Goal: Check status: Check status

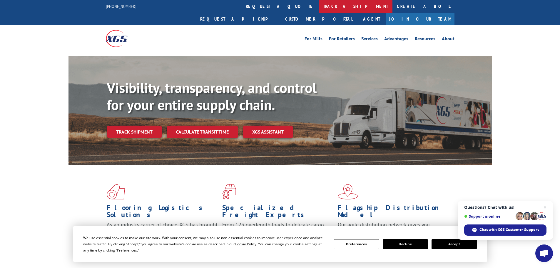
click at [319, 6] on link "track a shipment" at bounding box center [356, 6] width 74 height 13
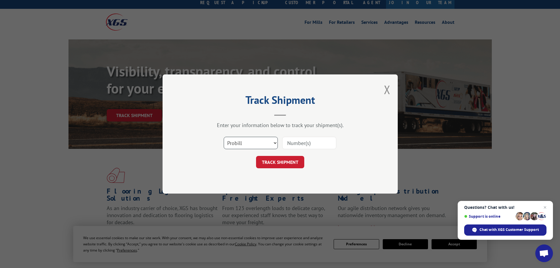
scroll to position [29, 0]
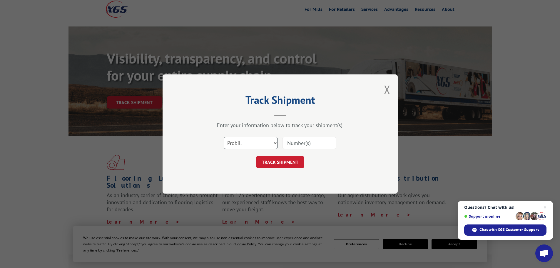
click at [274, 143] on select "Select category... Probill BOL PO" at bounding box center [251, 143] width 54 height 12
select select "bol"
click at [224, 137] on select "Select category... Probill BOL PO" at bounding box center [251, 143] width 54 height 12
click at [234, 143] on select "Select category... Probill BOL PO" at bounding box center [251, 143] width 54 height 12
click at [224, 137] on select "Select category... Probill BOL PO" at bounding box center [251, 143] width 54 height 12
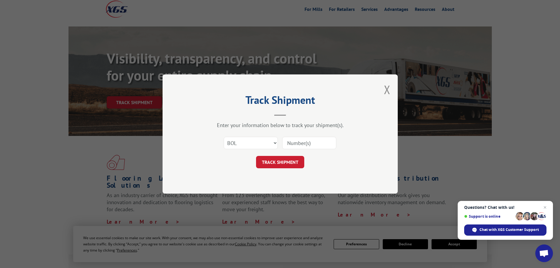
click at [291, 144] on input at bounding box center [309, 143] width 54 height 12
type input "6082086"
click at [283, 159] on button "TRACK SHIPMENT" at bounding box center [280, 162] width 48 height 12
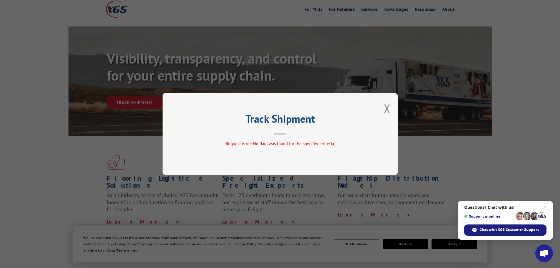
click at [512, 229] on span "Chat with XGS Customer Support" at bounding box center [509, 229] width 59 height 5
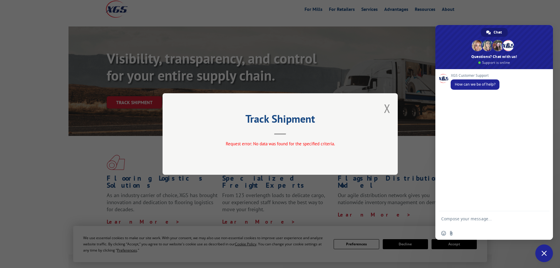
click at [458, 105] on div "XGS Customer Support How can we be of help?" at bounding box center [495, 140] width 118 height 142
type textarea "trying totrack bol 6082086 that was picked up [DATE] from engineered fllors. th…"
click at [540, 211] on span "Send" at bounding box center [543, 214] width 10 height 10
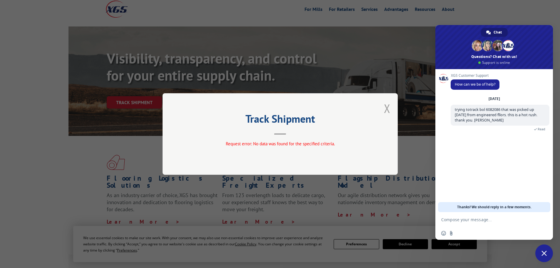
click at [388, 109] on button "Close modal" at bounding box center [387, 109] width 6 height 16
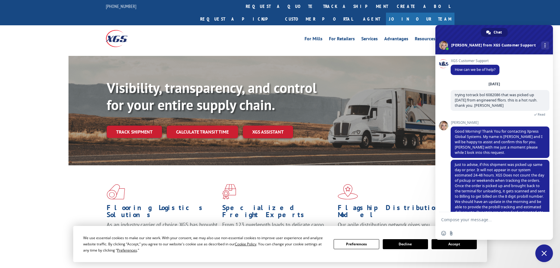
scroll to position [28, 0]
